Goal: Information Seeking & Learning: Check status

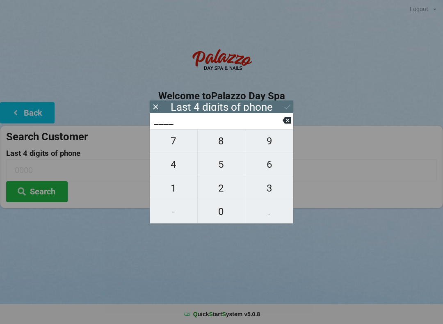
click at [272, 166] on span "6" at bounding box center [269, 164] width 48 height 17
type input "6___"
click at [268, 167] on span "6" at bounding box center [269, 164] width 48 height 17
type input "66__"
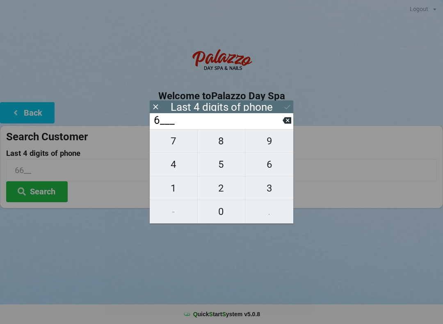
type input "66__"
click at [179, 146] on span "7" at bounding box center [174, 140] width 48 height 17
type input "667_"
click at [221, 165] on span "5" at bounding box center [222, 164] width 48 height 17
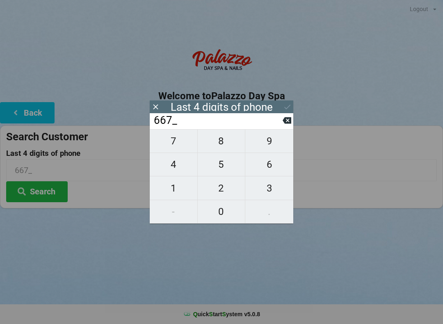
type input "6675"
click at [43, 200] on button "Search" at bounding box center [37, 191] width 62 height 21
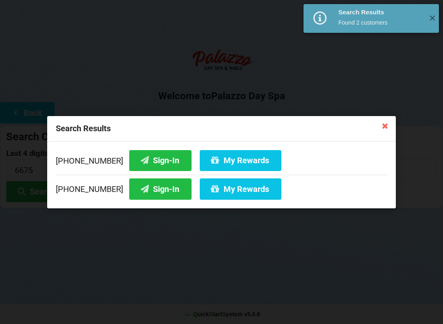
click at [146, 157] on button "Sign-In" at bounding box center [160, 160] width 62 height 21
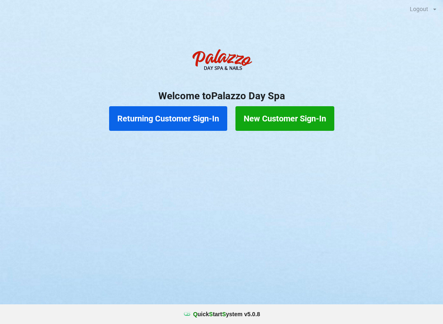
click at [195, 113] on button "Returning Customer Sign-In" at bounding box center [168, 118] width 118 height 25
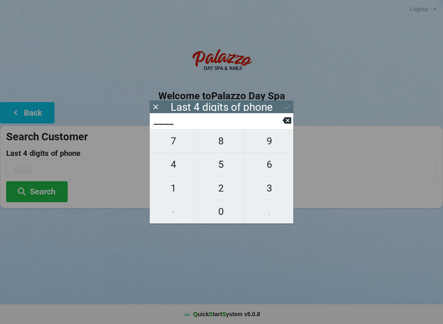
click at [265, 188] on span "3" at bounding box center [269, 188] width 48 height 17
type input "3___"
click at [223, 191] on span "2" at bounding box center [222, 188] width 48 height 17
type input "32__"
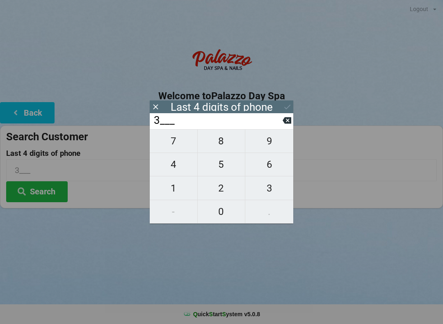
type input "32__"
click at [177, 185] on span "1" at bounding box center [174, 188] width 48 height 17
type input "321_"
click at [182, 167] on span "4" at bounding box center [174, 164] width 48 height 17
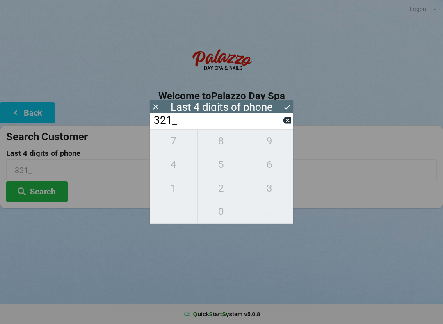
type input "3214"
click at [273, 142] on div "7 8 9 4 5 6 1 2 3 - 0 ." at bounding box center [222, 176] width 144 height 94
click at [285, 124] on icon at bounding box center [287, 120] width 9 height 7
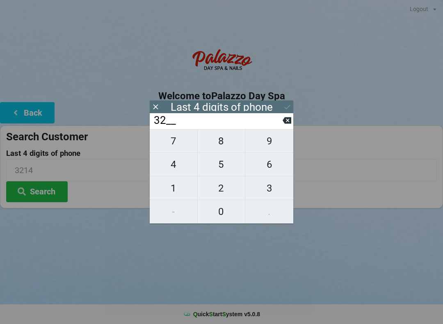
click at [284, 124] on icon at bounding box center [287, 120] width 9 height 7
click at [280, 125] on input "3___" at bounding box center [218, 120] width 130 height 13
click at [286, 123] on icon at bounding box center [287, 120] width 9 height 7
click at [176, 144] on span "7" at bounding box center [174, 140] width 48 height 17
type input "7___"
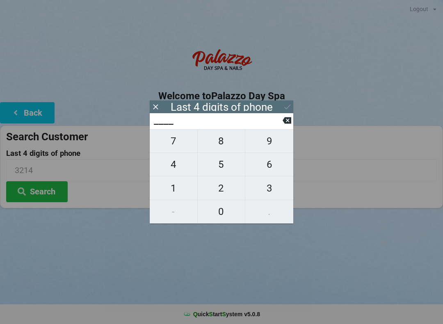
type input "7___"
click at [173, 176] on button "4" at bounding box center [174, 164] width 48 height 23
type input "74__"
click at [215, 203] on span "0" at bounding box center [222, 211] width 48 height 17
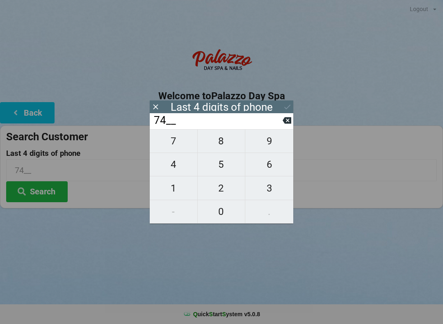
type input "740_"
click at [215, 202] on button "0" at bounding box center [222, 211] width 48 height 23
type input "7400"
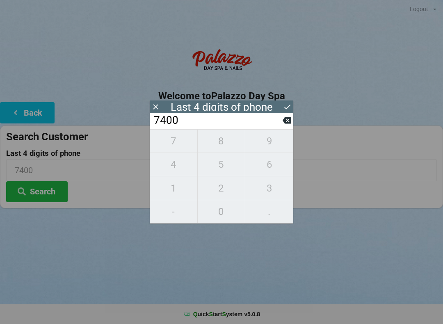
click at [283, 121] on icon at bounding box center [287, 120] width 9 height 9
click at [283, 125] on icon at bounding box center [287, 120] width 9 height 9
click at [284, 124] on icon at bounding box center [287, 120] width 9 height 7
click at [177, 183] on span "1" at bounding box center [174, 188] width 48 height 17
type input "71__"
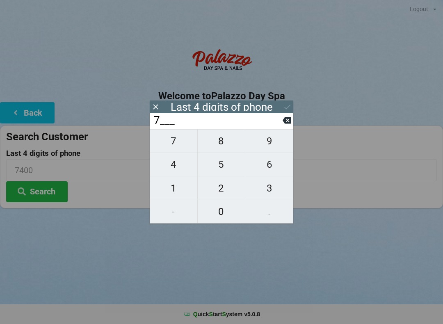
type input "71__"
click at [215, 207] on span "0" at bounding box center [222, 211] width 48 height 17
type input "710_"
click at [212, 204] on span "0" at bounding box center [222, 211] width 48 height 17
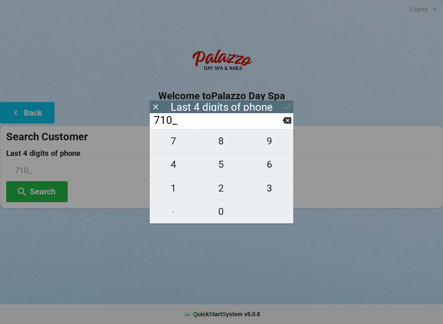
type input "7100"
click at [287, 106] on icon at bounding box center [287, 107] width 9 height 9
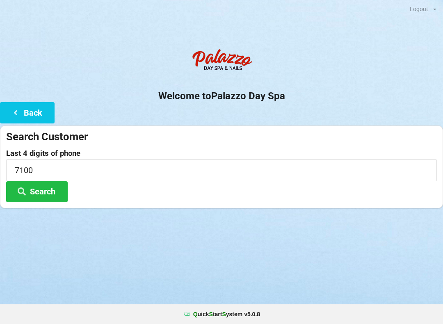
click at [55, 191] on button "Search" at bounding box center [37, 191] width 62 height 21
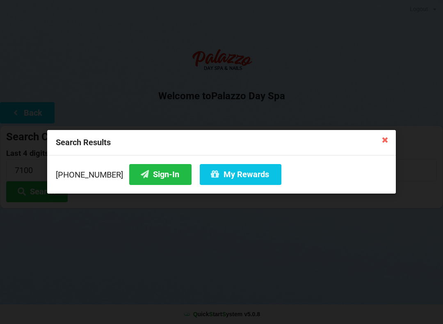
click at [148, 173] on button "Sign-In" at bounding box center [160, 174] width 62 height 21
